Goal: Information Seeking & Learning: Learn about a topic

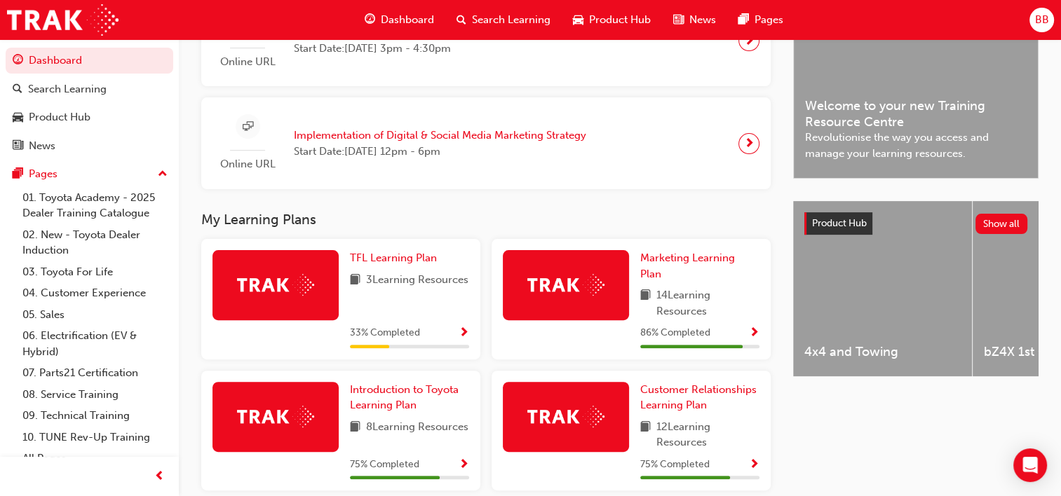
scroll to position [392, 0]
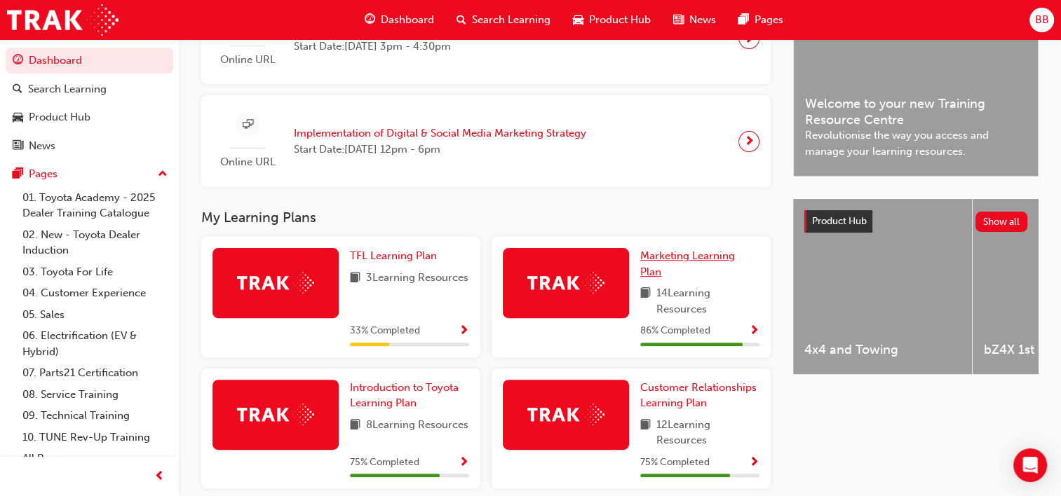
click at [677, 256] on span "Marketing Learning Plan" at bounding box center [687, 264] width 95 height 29
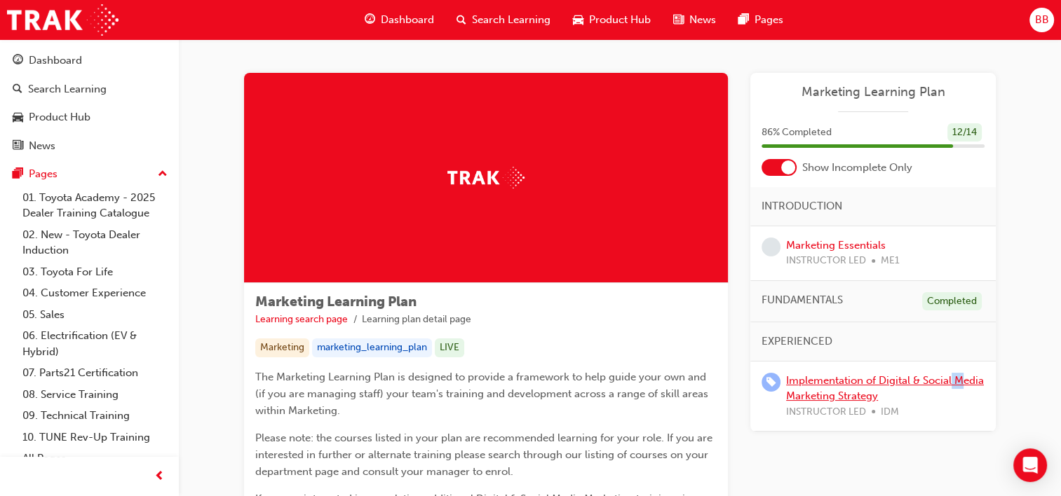
drag, startPoint x: 967, startPoint y: 379, endPoint x: 794, endPoint y: 398, distance: 174.3
click at [794, 398] on div "Implementation of Digital & Social Media Marketing Strategy INSTRUCTOR LED IDM" at bounding box center [885, 397] width 198 height 48
click at [777, 468] on div "Learning Plan Marketing Learning Plan 86 % Completed 12 / 14 Show Incomplete On…" at bounding box center [872, 350] width 245 height 555
click at [870, 380] on link "Implementation of Digital & Social Media Marketing Strategy" at bounding box center [885, 388] width 198 height 29
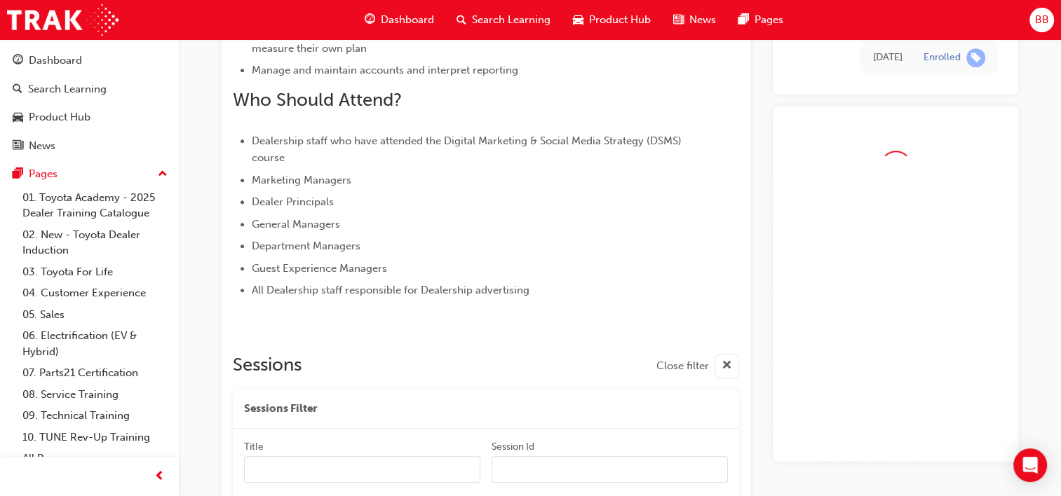
scroll to position [872, 0]
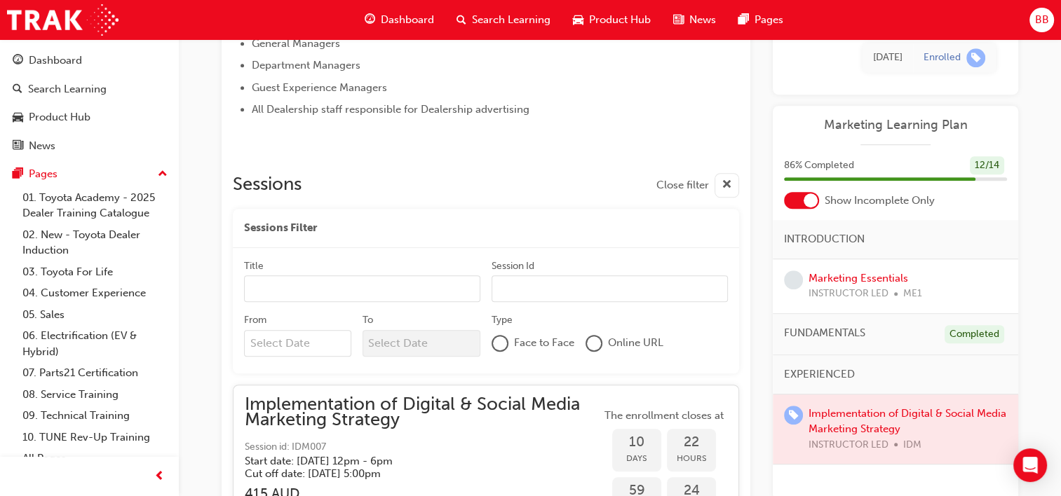
drag, startPoint x: 245, startPoint y: 403, endPoint x: 485, endPoint y: 416, distance: 239.5
click at [485, 416] on span "Implementation of Digital & Social Media Marketing Strategy" at bounding box center [423, 413] width 356 height 32
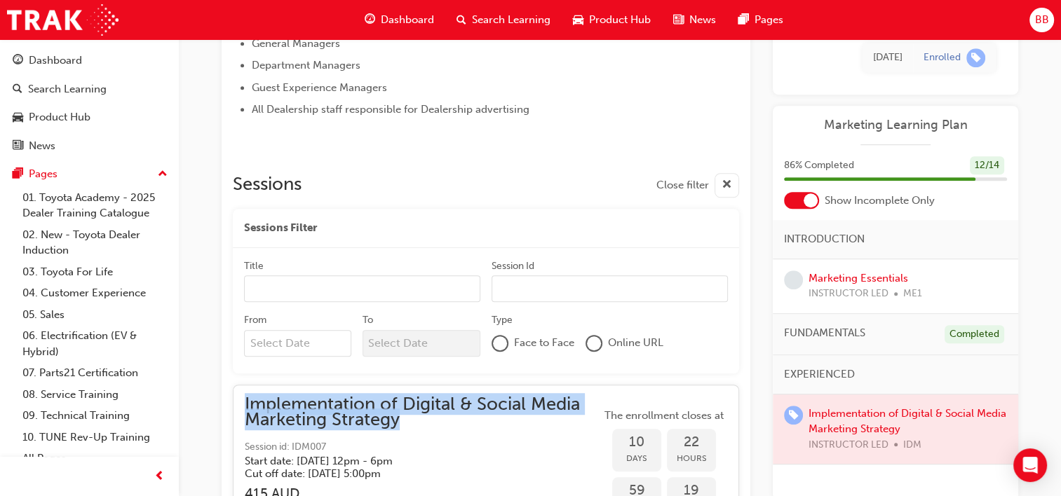
drag, startPoint x: 241, startPoint y: 398, endPoint x: 533, endPoint y: 421, distance: 292.6
copy span "Implementation of Digital & Social Media Marketing Strategy"
